Goal: Navigation & Orientation: Find specific page/section

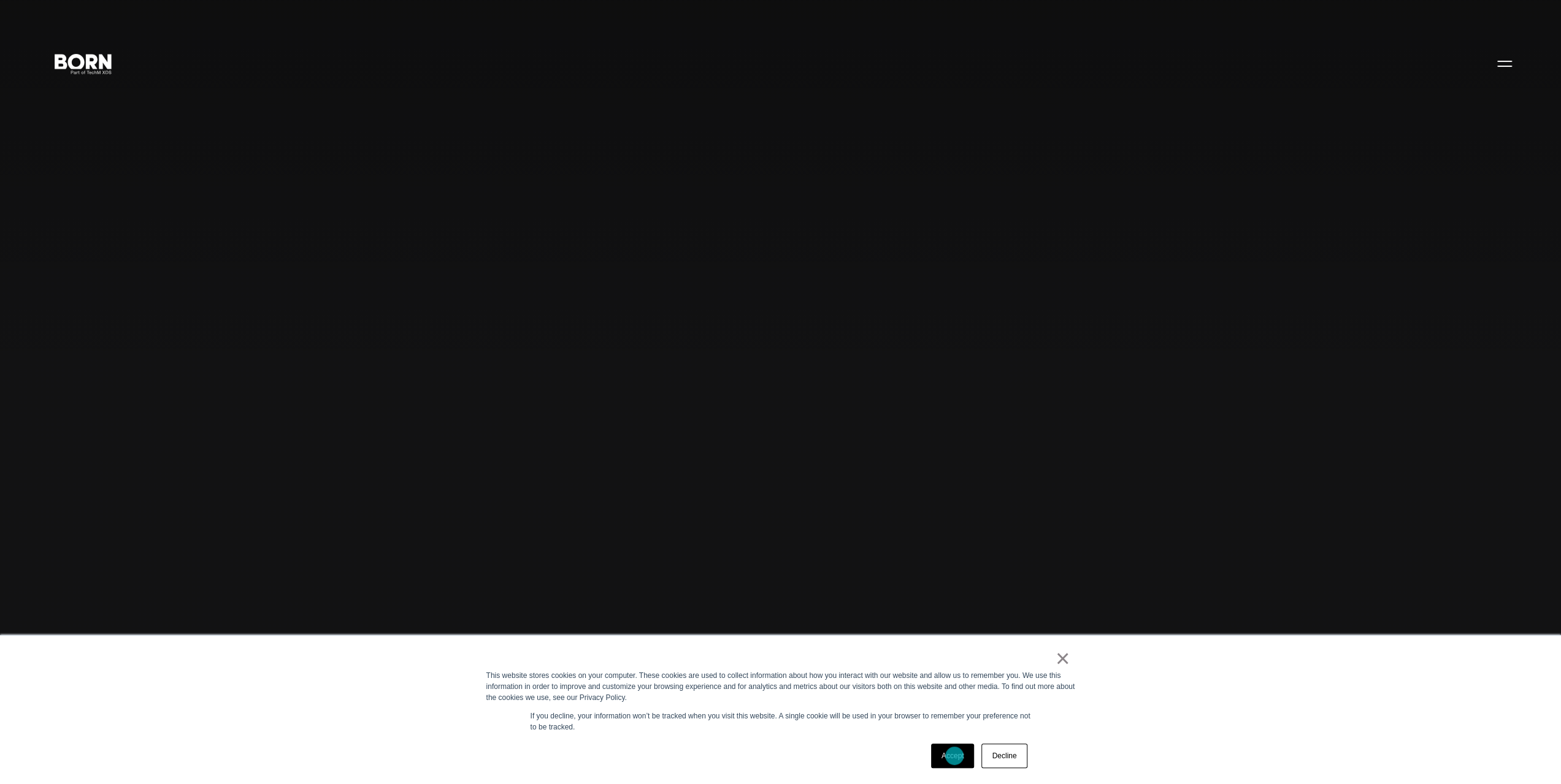
click at [960, 756] on link "Accept" at bounding box center [952, 755] width 44 height 25
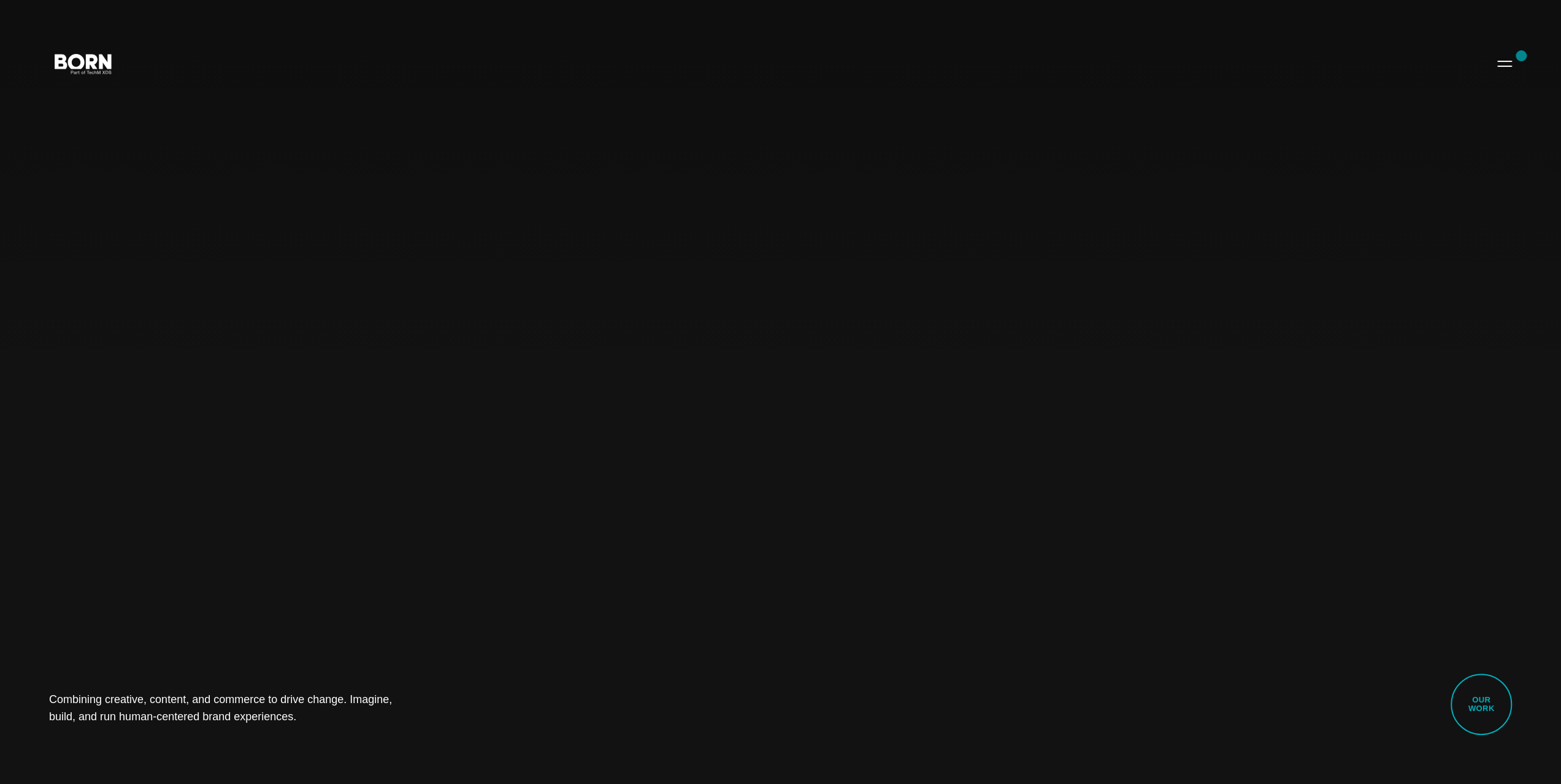
click at [1521, 56] on div "Combining creative, content, and commerce to drive change. Imagine, build, and …" at bounding box center [780, 392] width 1561 height 784
click at [1510, 65] on button "Primary Menu" at bounding box center [1505, 63] width 29 height 25
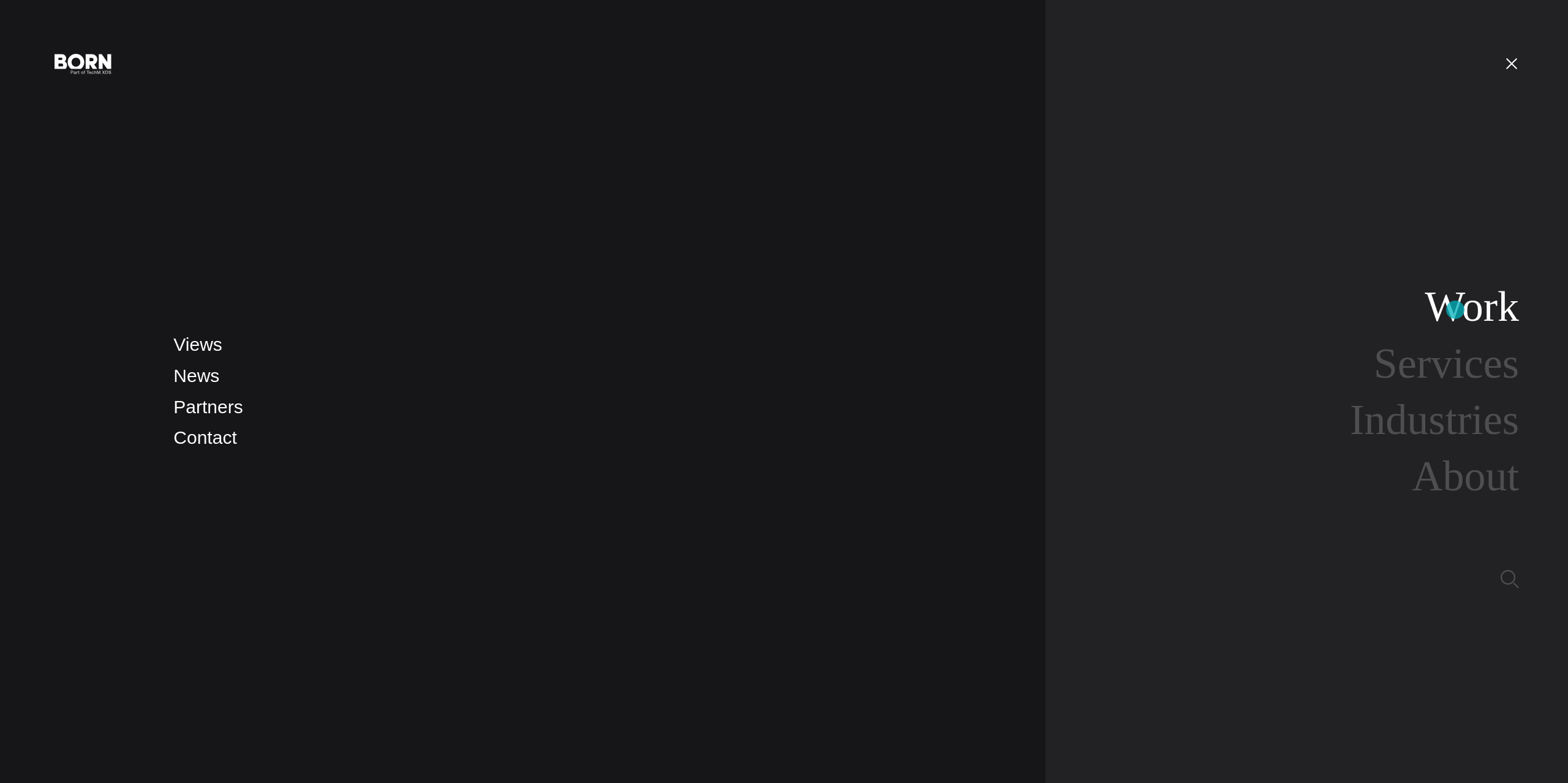
click at [1455, 310] on link "Work" at bounding box center [1471, 306] width 95 height 47
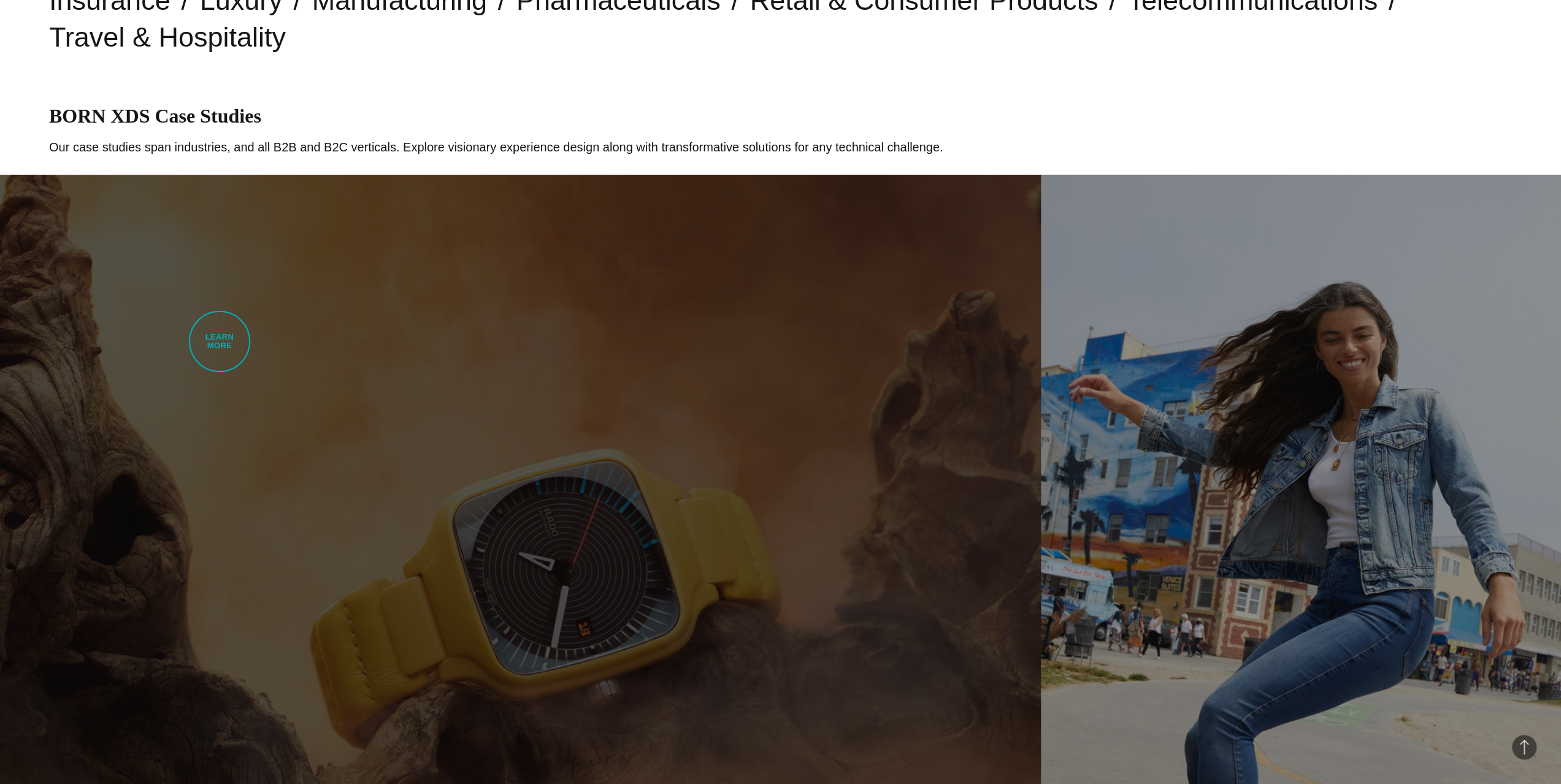
scroll to position [613, 0]
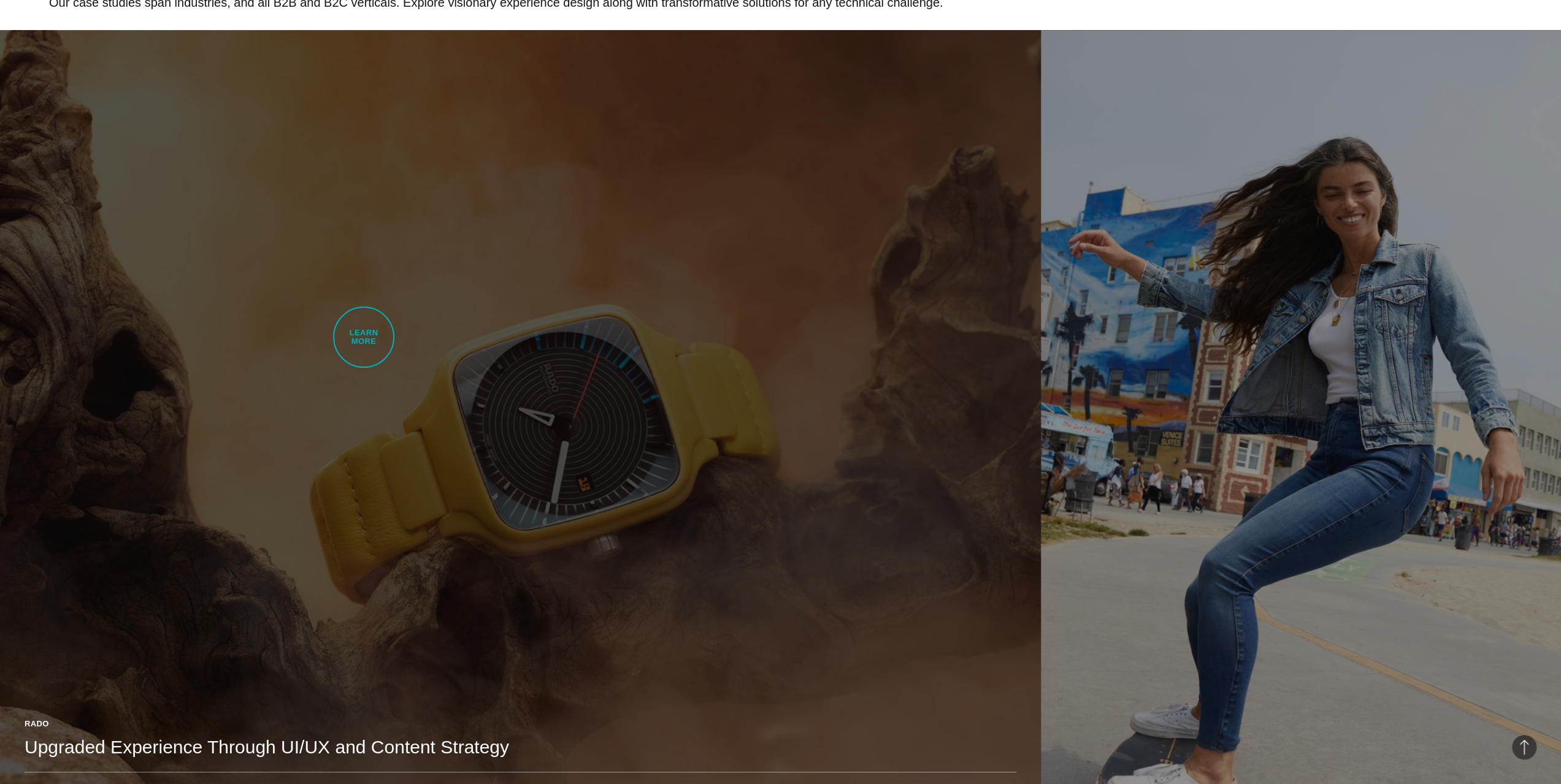
click at [380, 340] on link "Rado Upgraded Experience Through UI/UX and Content Strategy BORN developed Rado…" at bounding box center [520, 440] width 1041 height 819
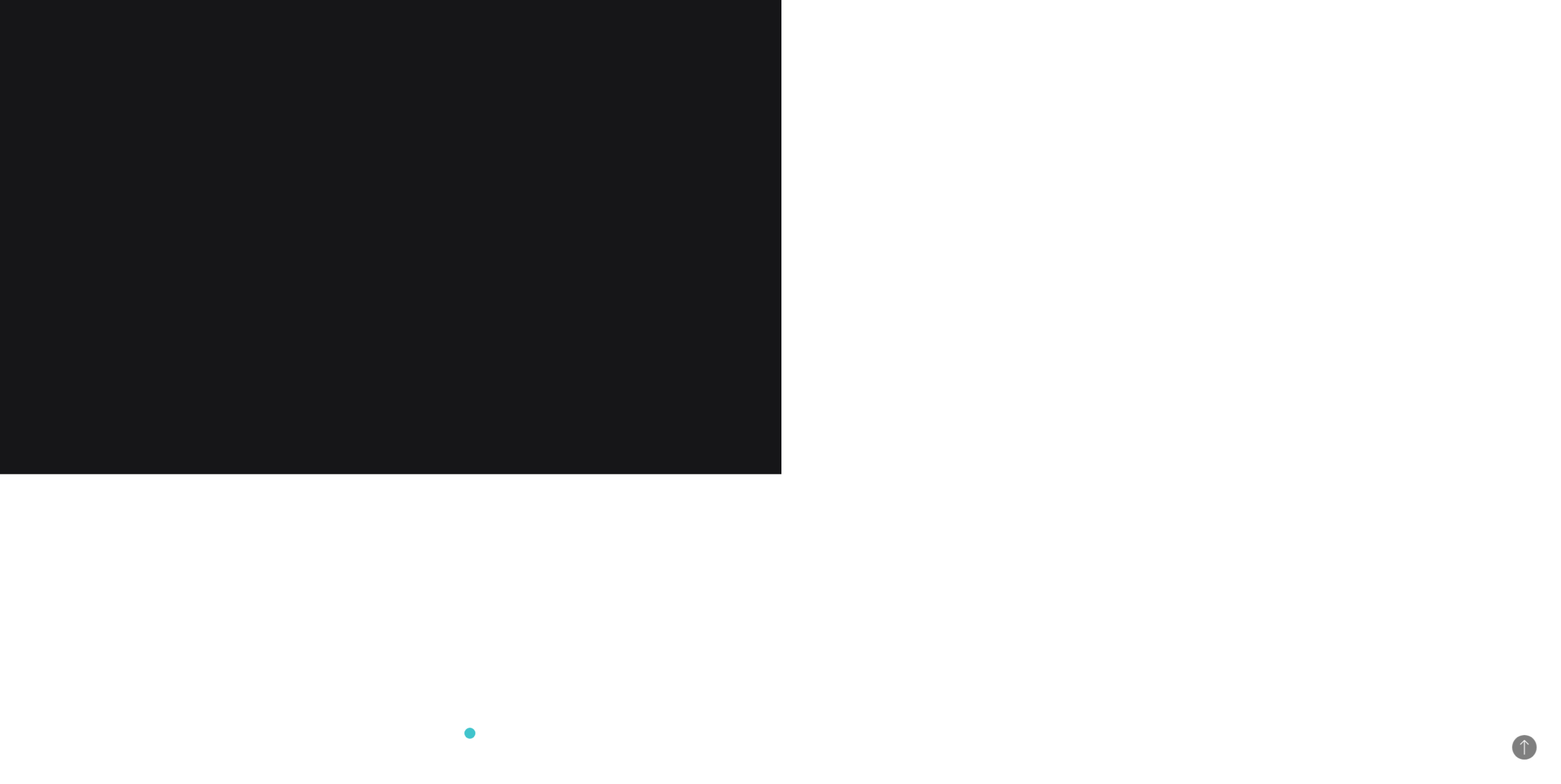
scroll to position [2084, 0]
